Goal: Find specific page/section: Locate a particular part of the current website

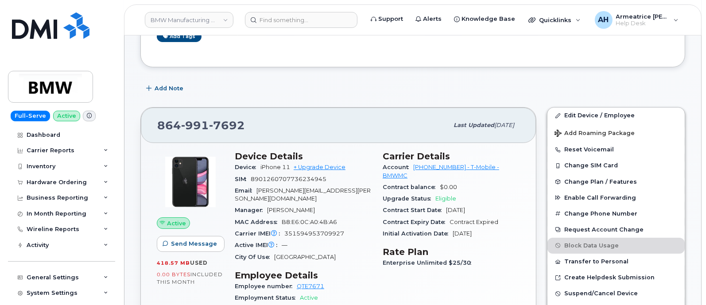
scroll to position [166, 0]
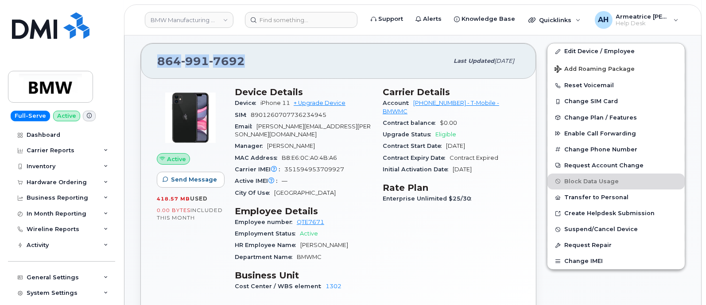
drag, startPoint x: 158, startPoint y: 60, endPoint x: 247, endPoint y: 60, distance: 88.6
click at [247, 60] on div "[PHONE_NUMBER]" at bounding box center [302, 61] width 291 height 19
copy span "[PHONE_NUMBER]"
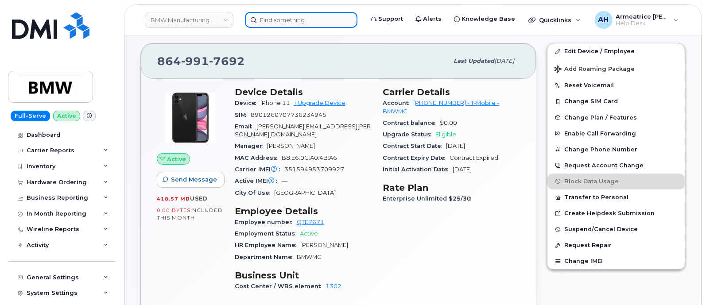
click at [280, 19] on input at bounding box center [301, 20] width 113 height 16
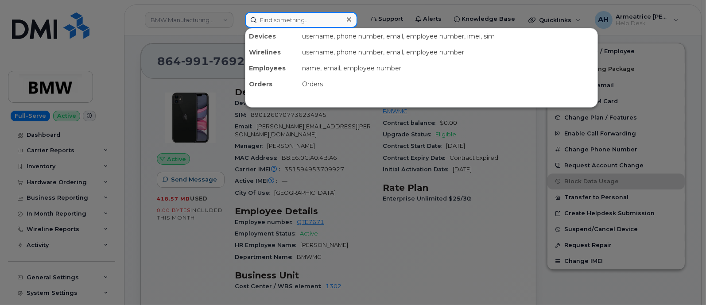
paste input "8649917692"
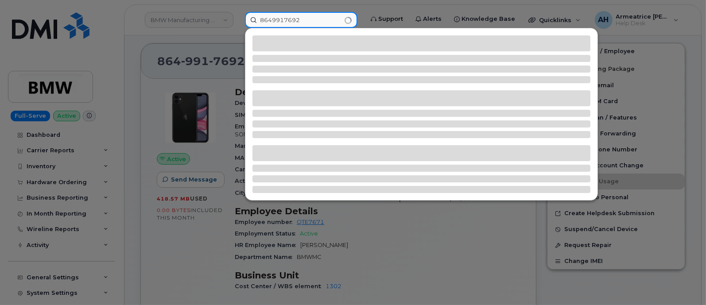
type input "8649917692"
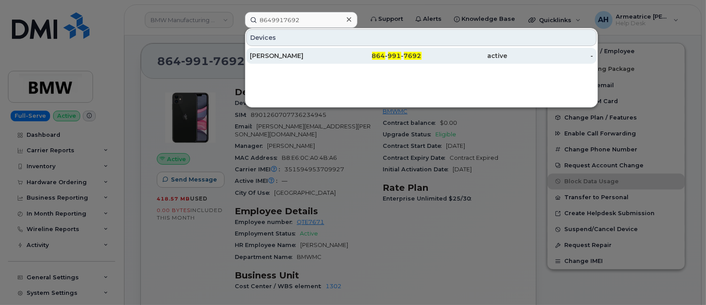
click at [333, 52] on div "[PERSON_NAME]" at bounding box center [293, 55] width 86 height 9
